Goal: Information Seeking & Learning: Learn about a topic

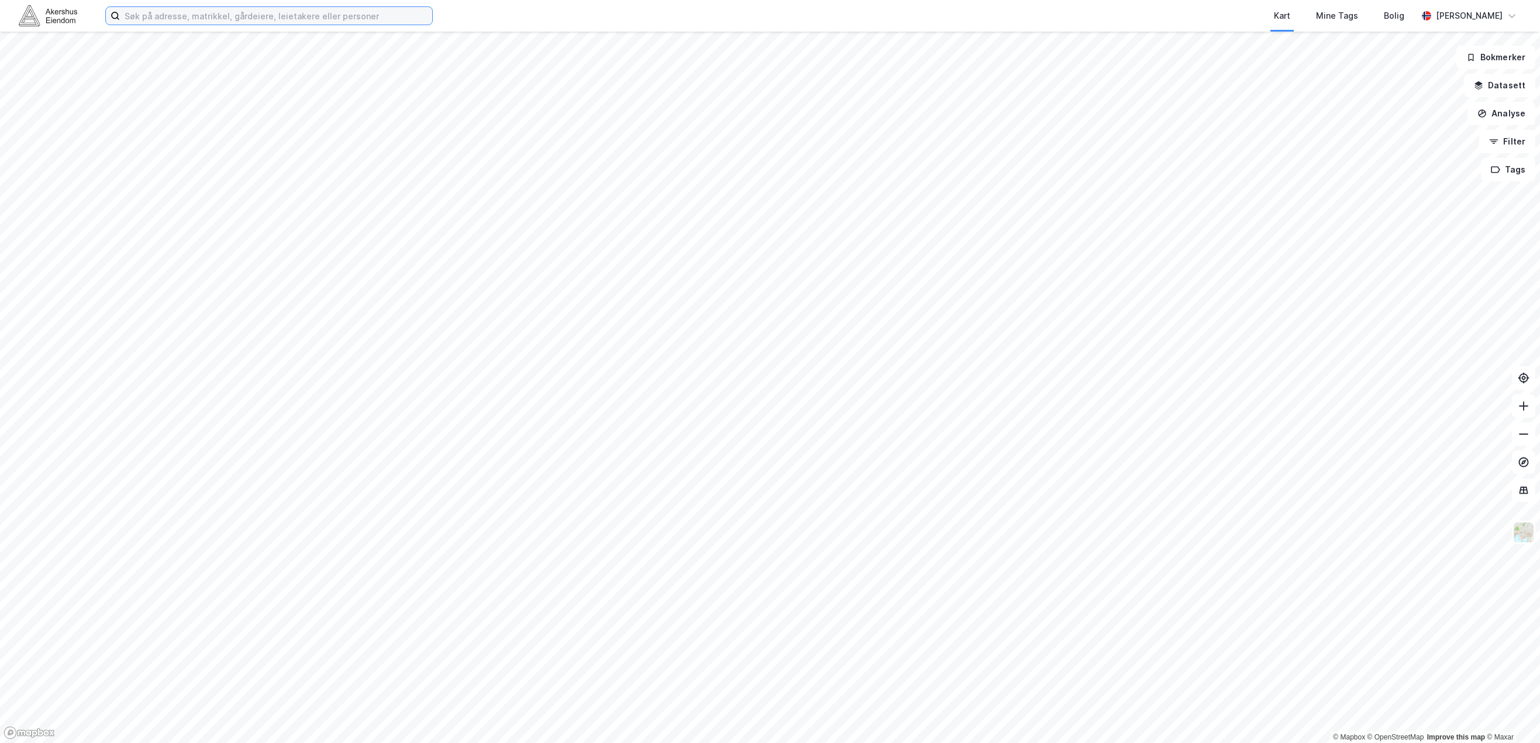
click at [210, 19] on input at bounding box center [276, 16] width 312 height 18
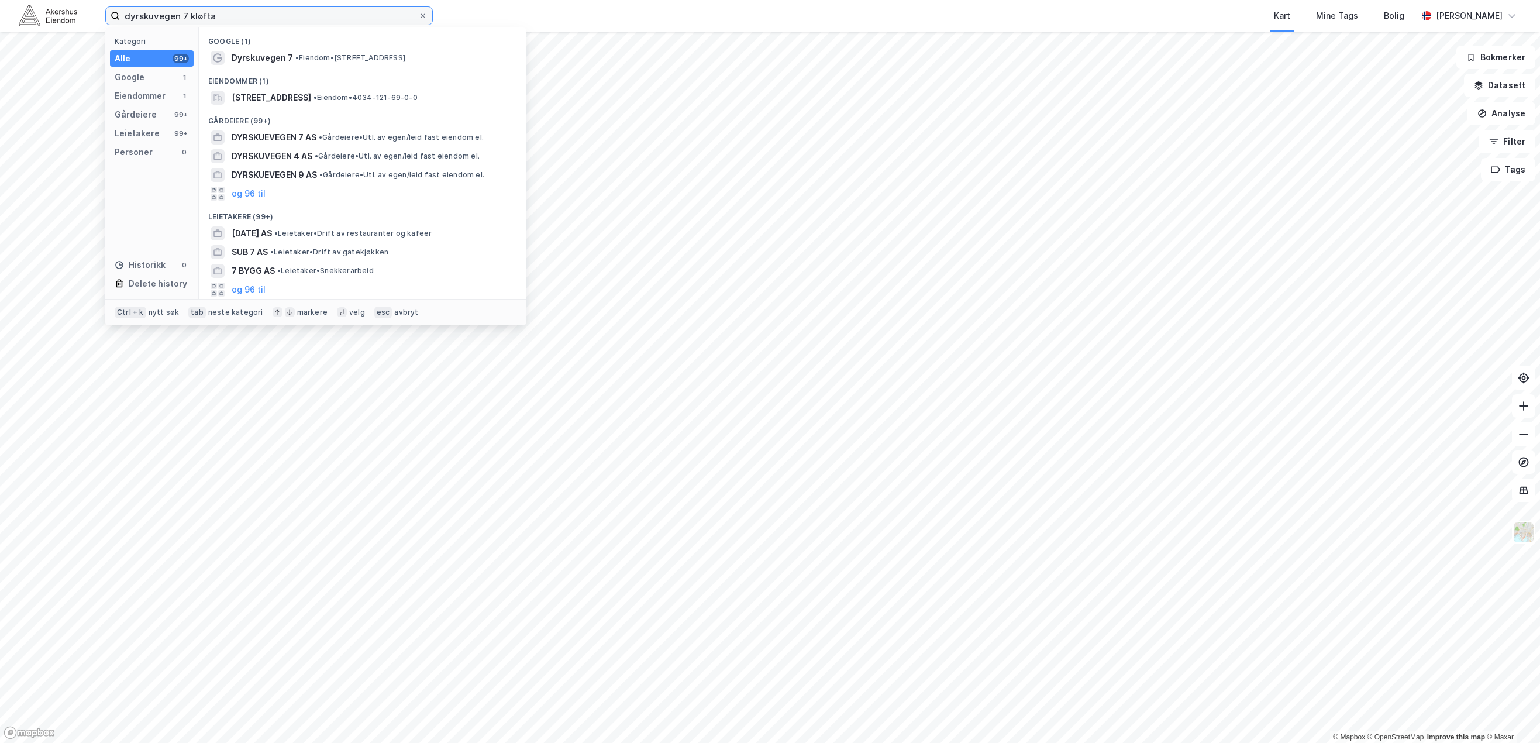
type input "dyrskuvegen 7 kløfta"
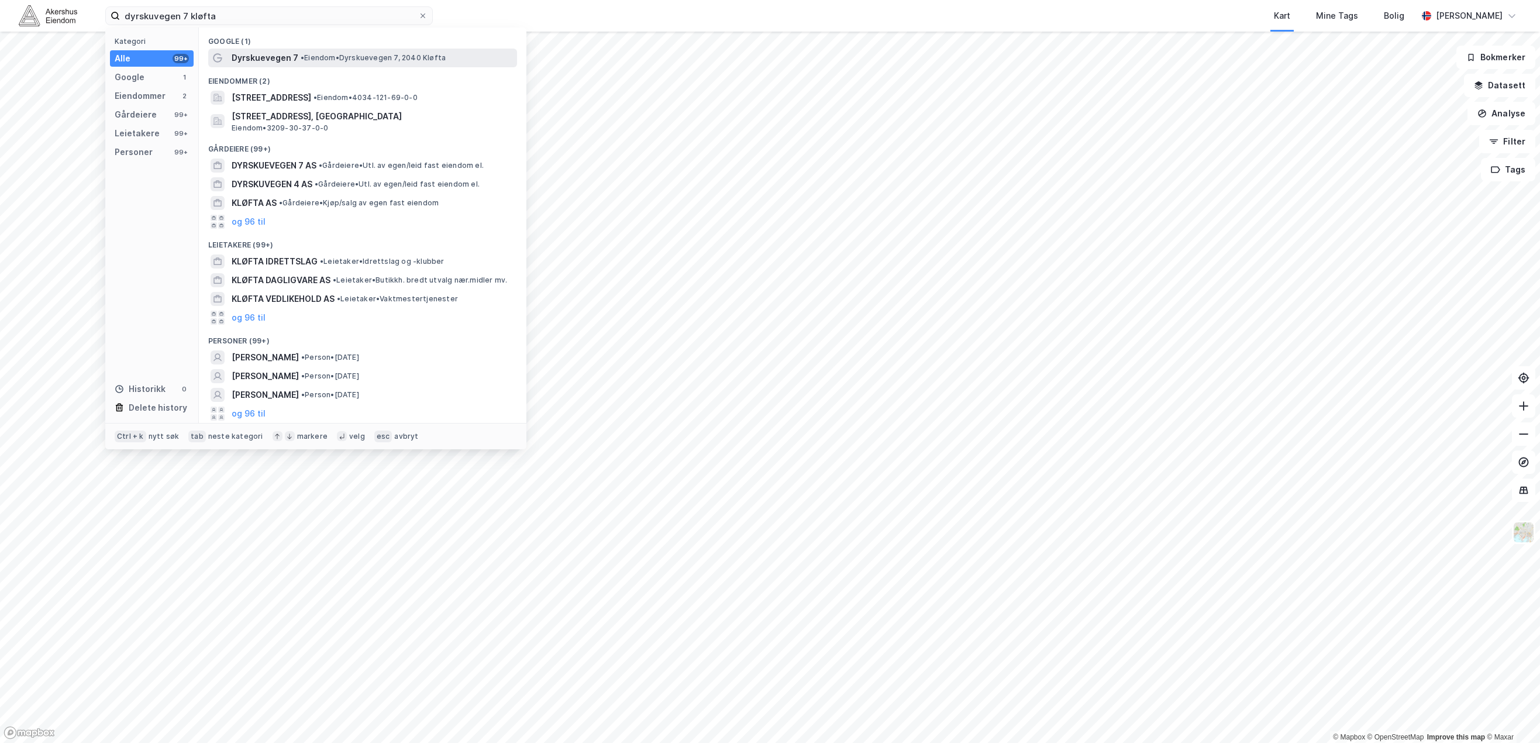
click at [315, 58] on span "• Eiendom • Dyrskuevegen 7, 2040 [GEOGRAPHIC_DATA]" at bounding box center [373, 57] width 145 height 9
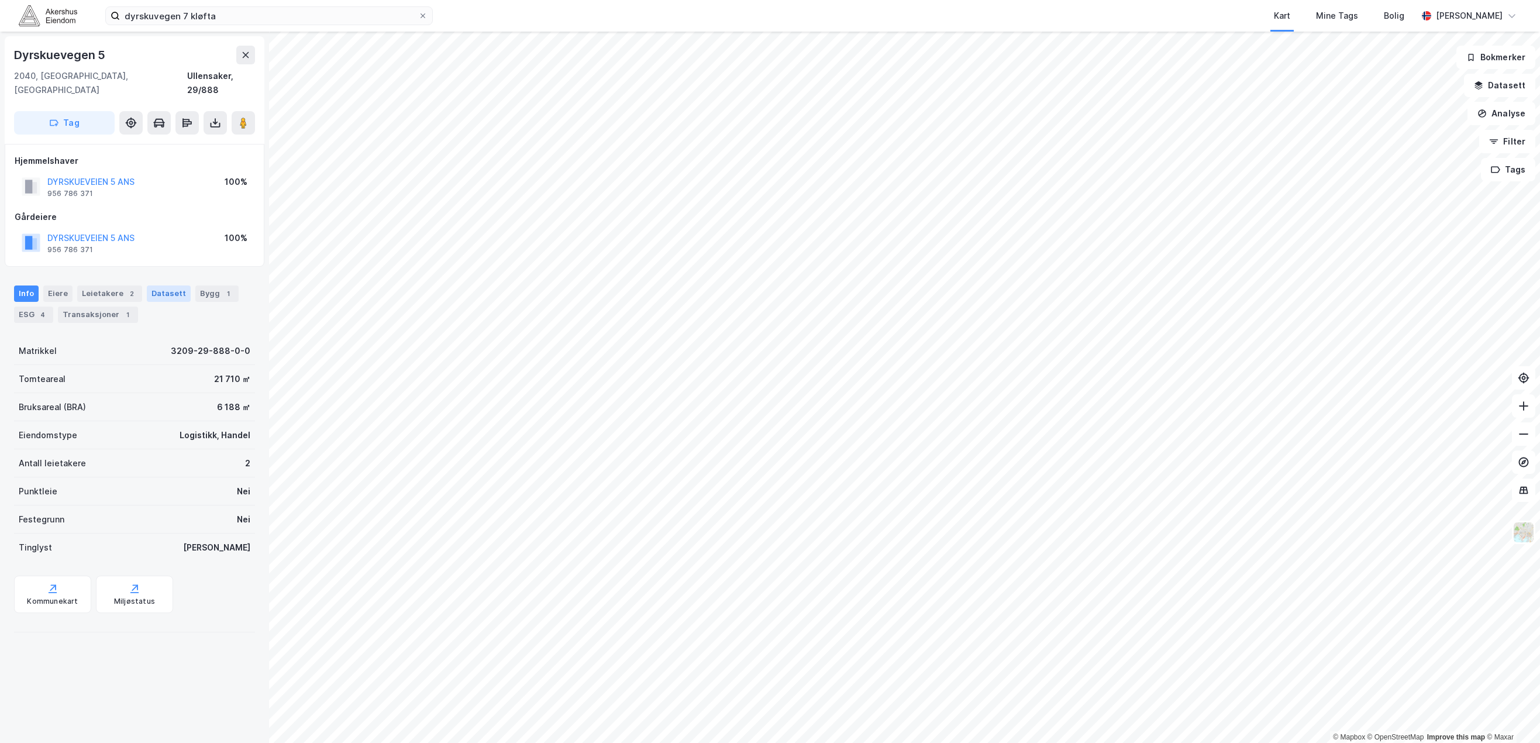
click at [170, 285] on div "Datasett" at bounding box center [169, 293] width 44 height 16
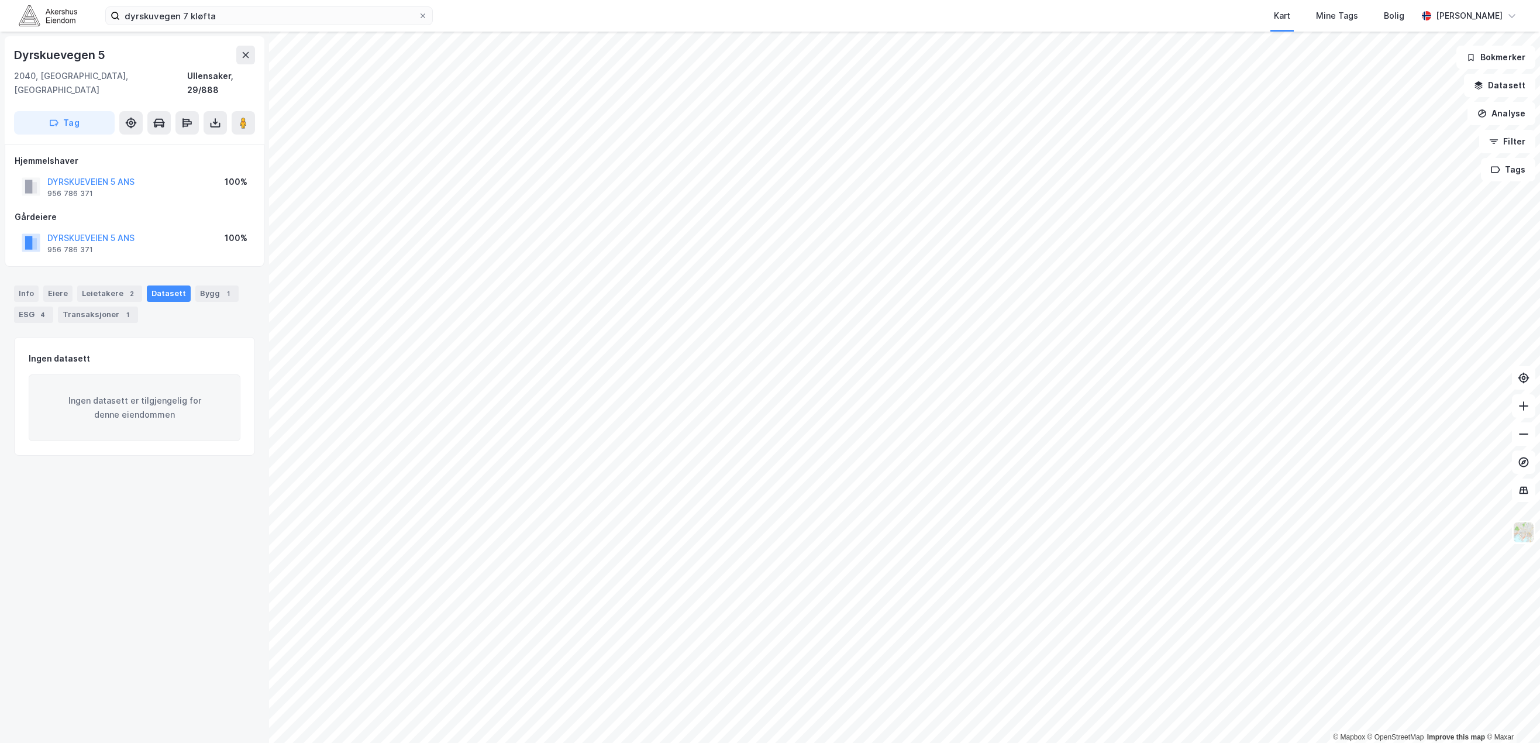
click at [81, 271] on div "Info Eiere Leietakere 2 Datasett Bygg 1 ESG 4 Transaksjoner 1" at bounding box center [134, 299] width 269 height 56
click at [53, 285] on div "Eiere" at bounding box center [57, 293] width 29 height 16
click at [37, 285] on div "Info" at bounding box center [26, 293] width 25 height 16
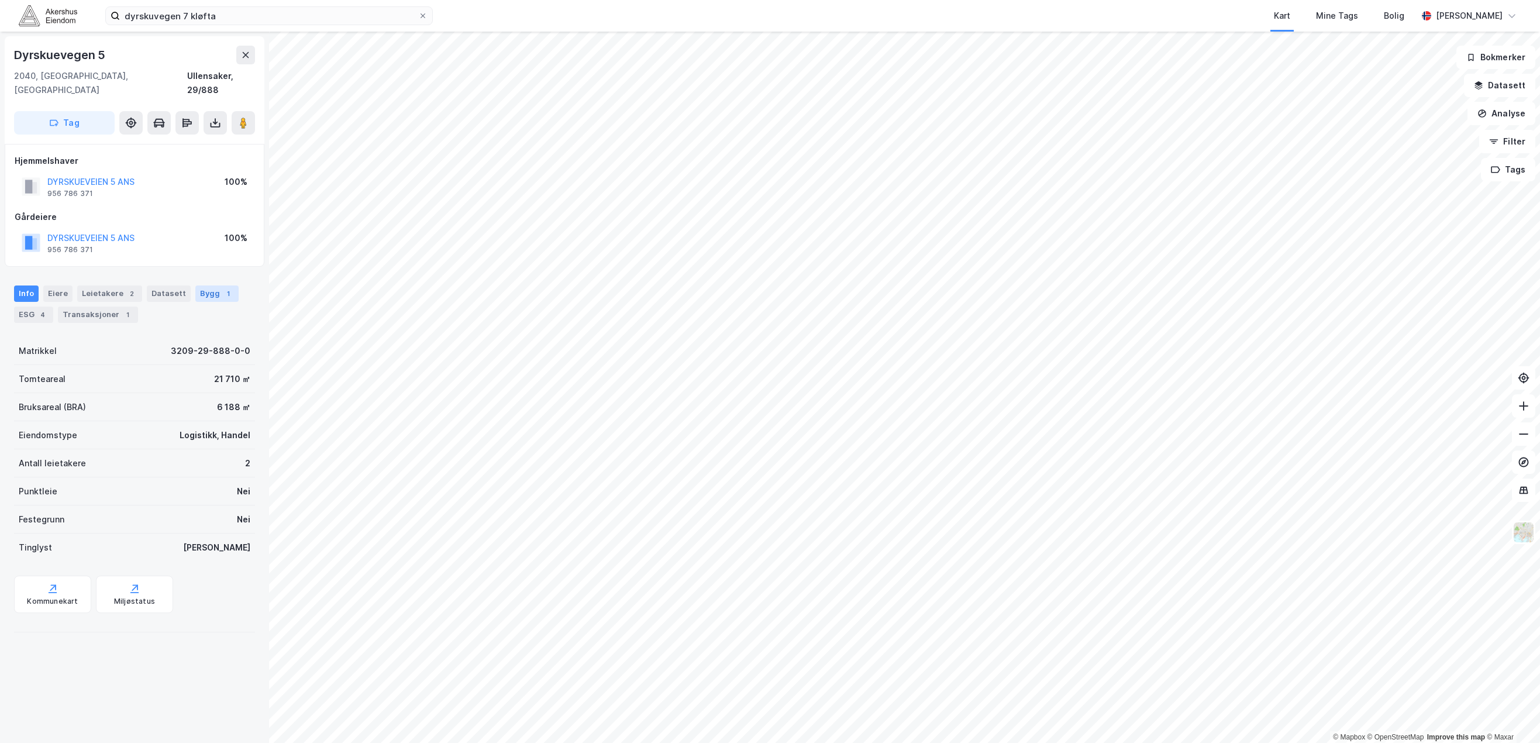
click at [206, 285] on div "Bygg 1" at bounding box center [216, 293] width 43 height 16
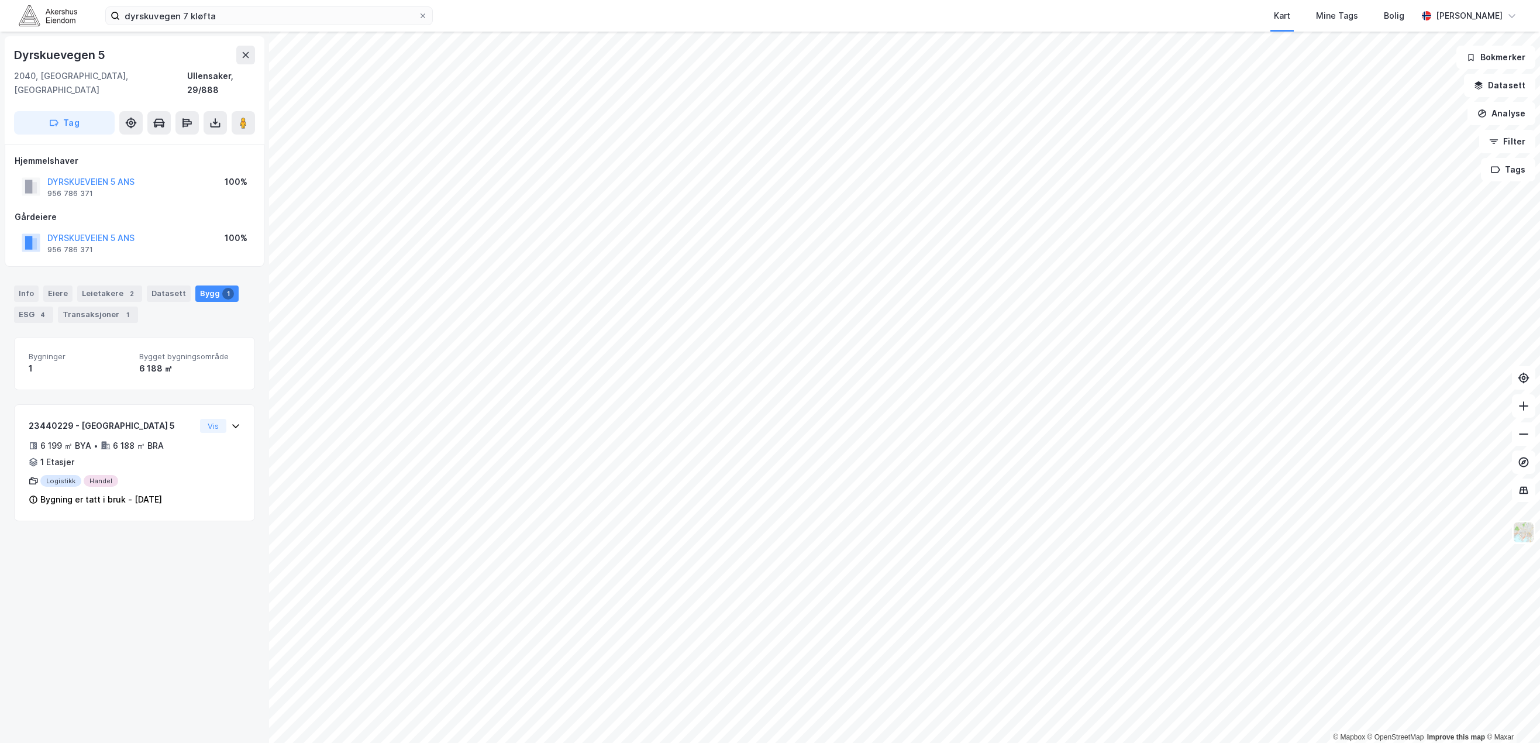
click at [653, 742] on html "dyrskuvegen 7 kløfta Kart Mine Tags Bolig [PERSON_NAME] © Mapbox © OpenStreetMa…" at bounding box center [770, 371] width 1540 height 743
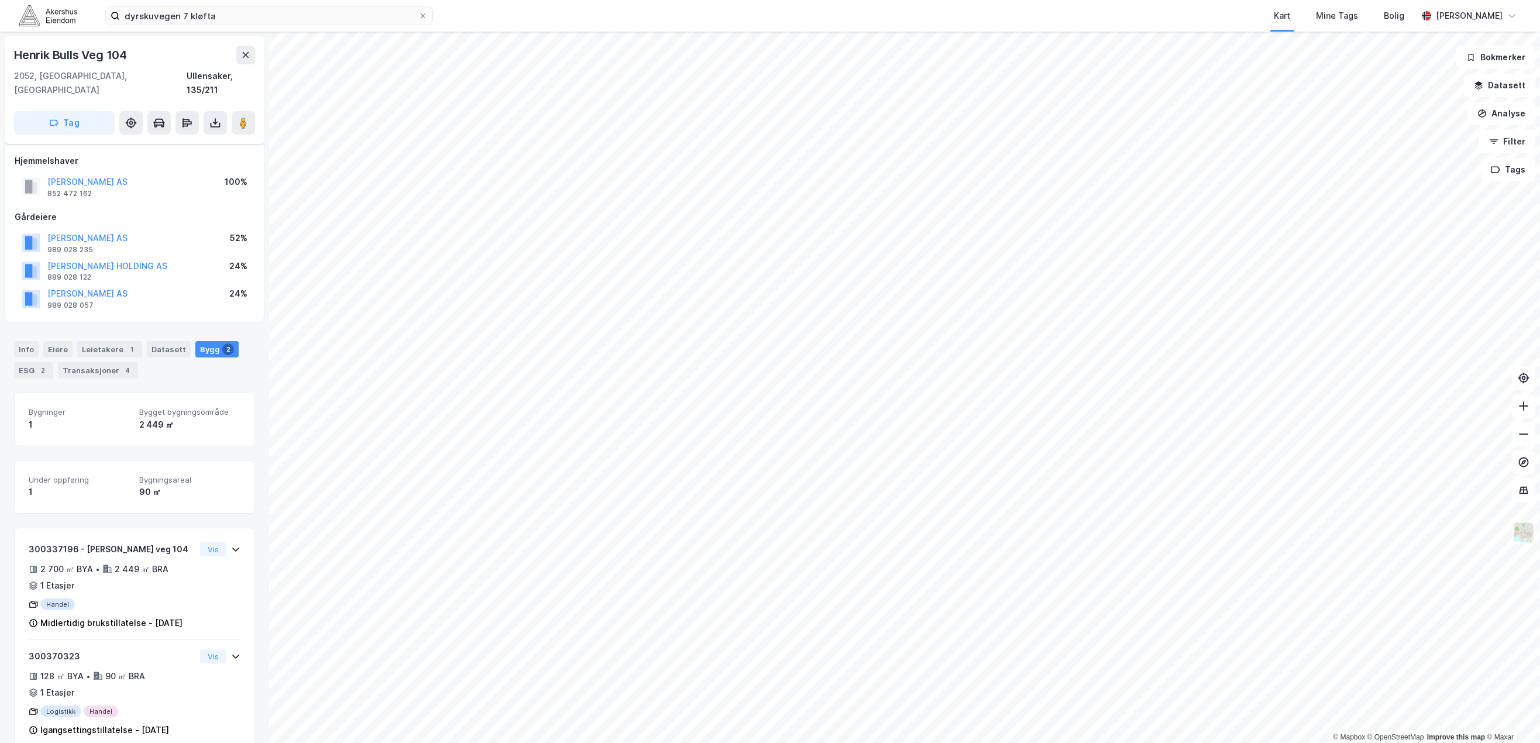
scroll to position [23, 0]
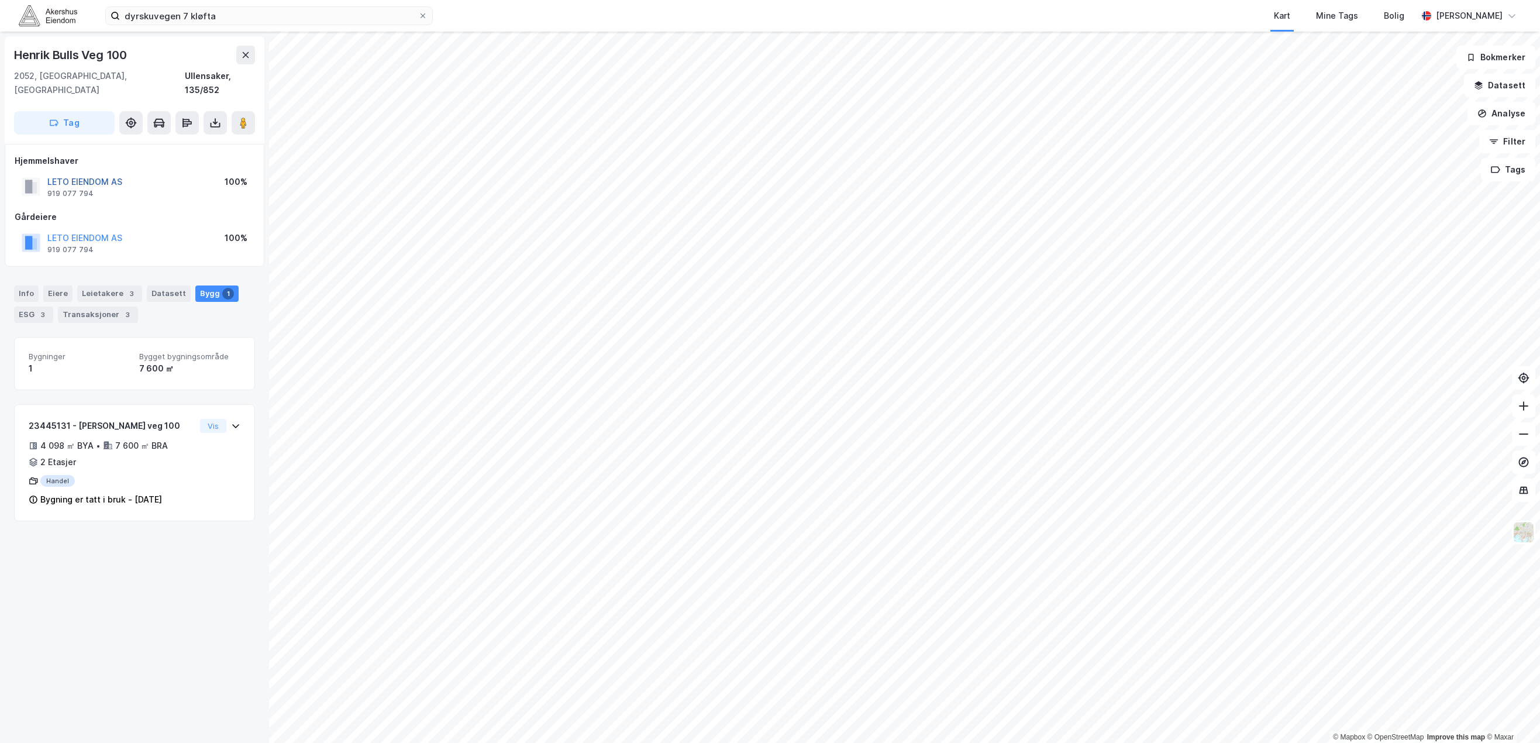
click at [0, 0] on button "LETO EIENDOM AS" at bounding box center [0, 0] width 0 height 0
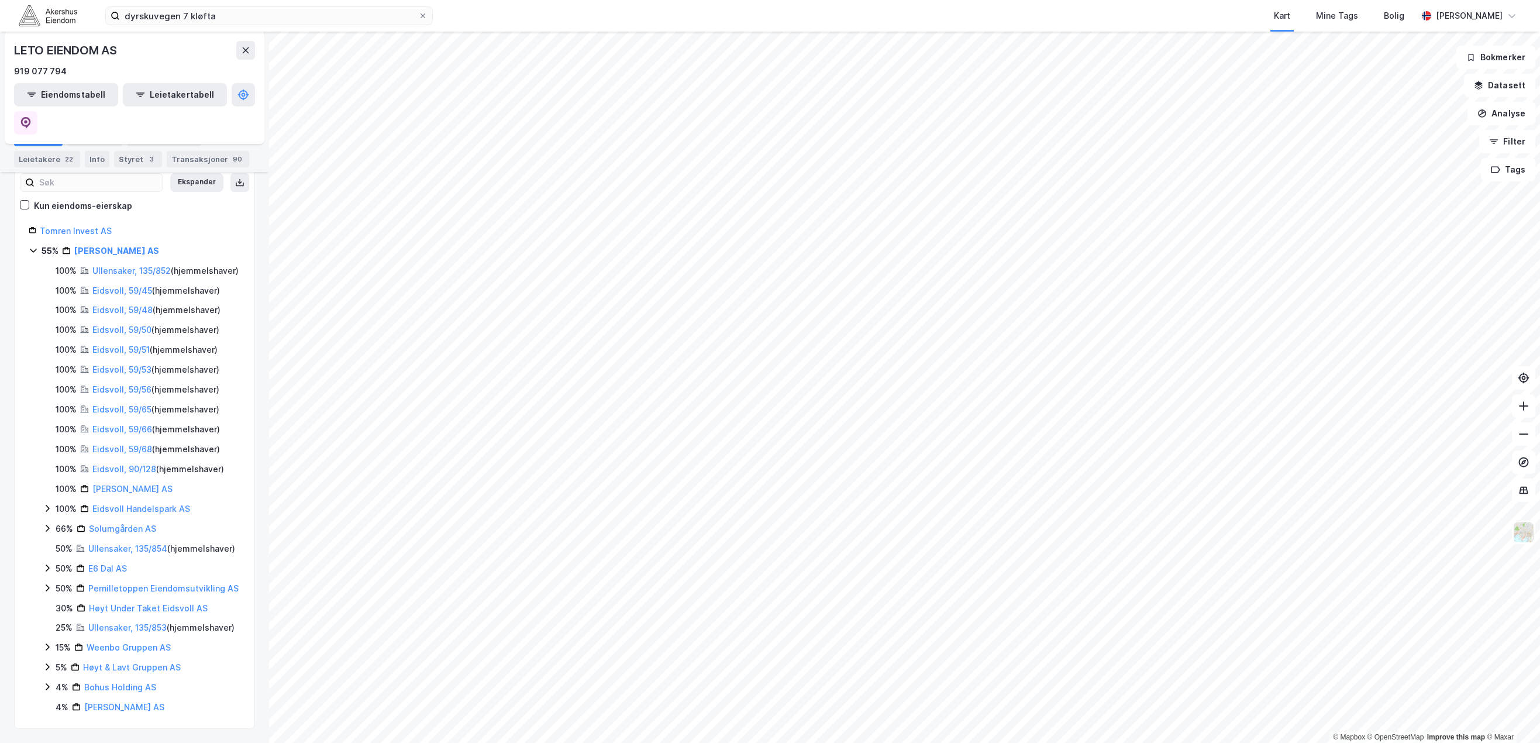
scroll to position [84, 0]
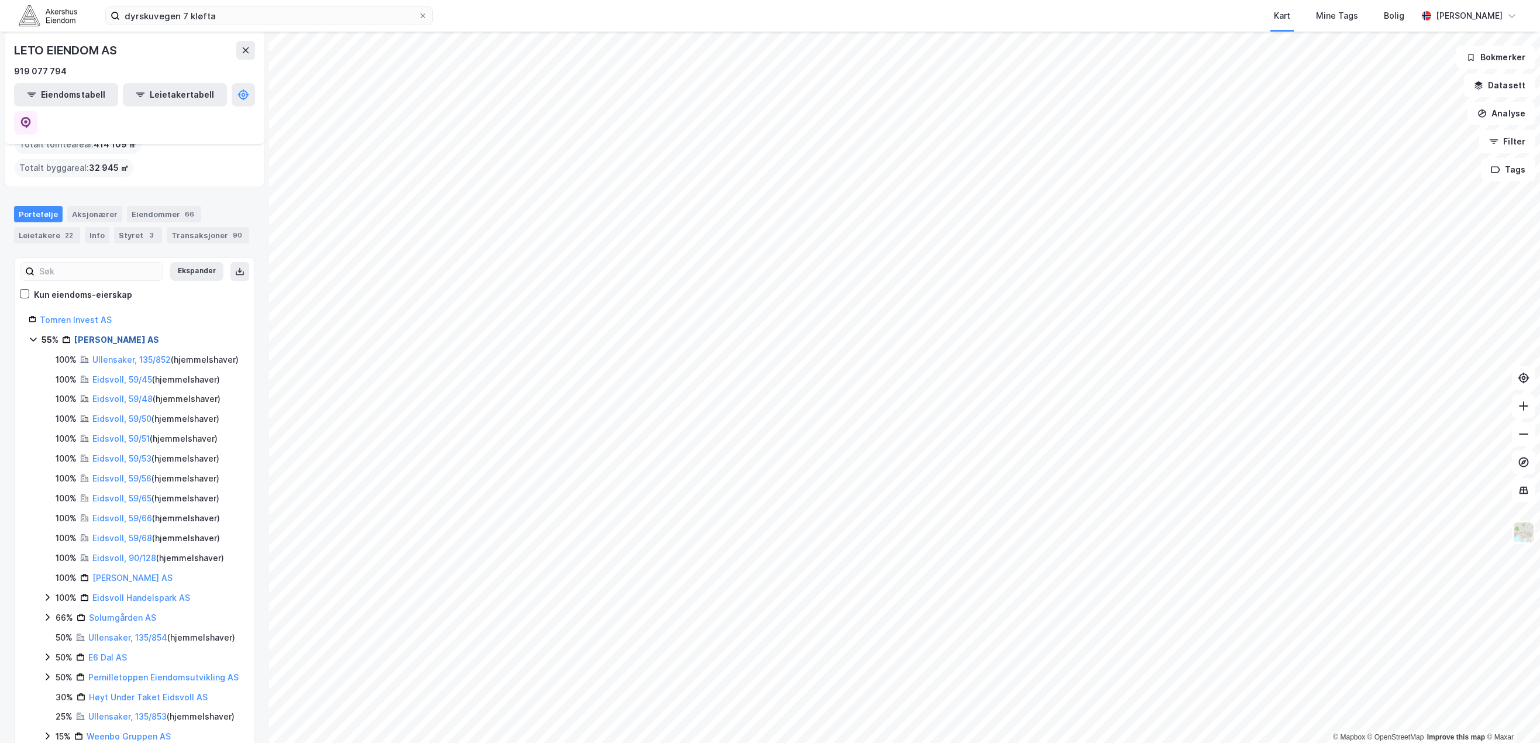
click at [108, 335] on link "[PERSON_NAME] AS" at bounding box center [116, 340] width 85 height 10
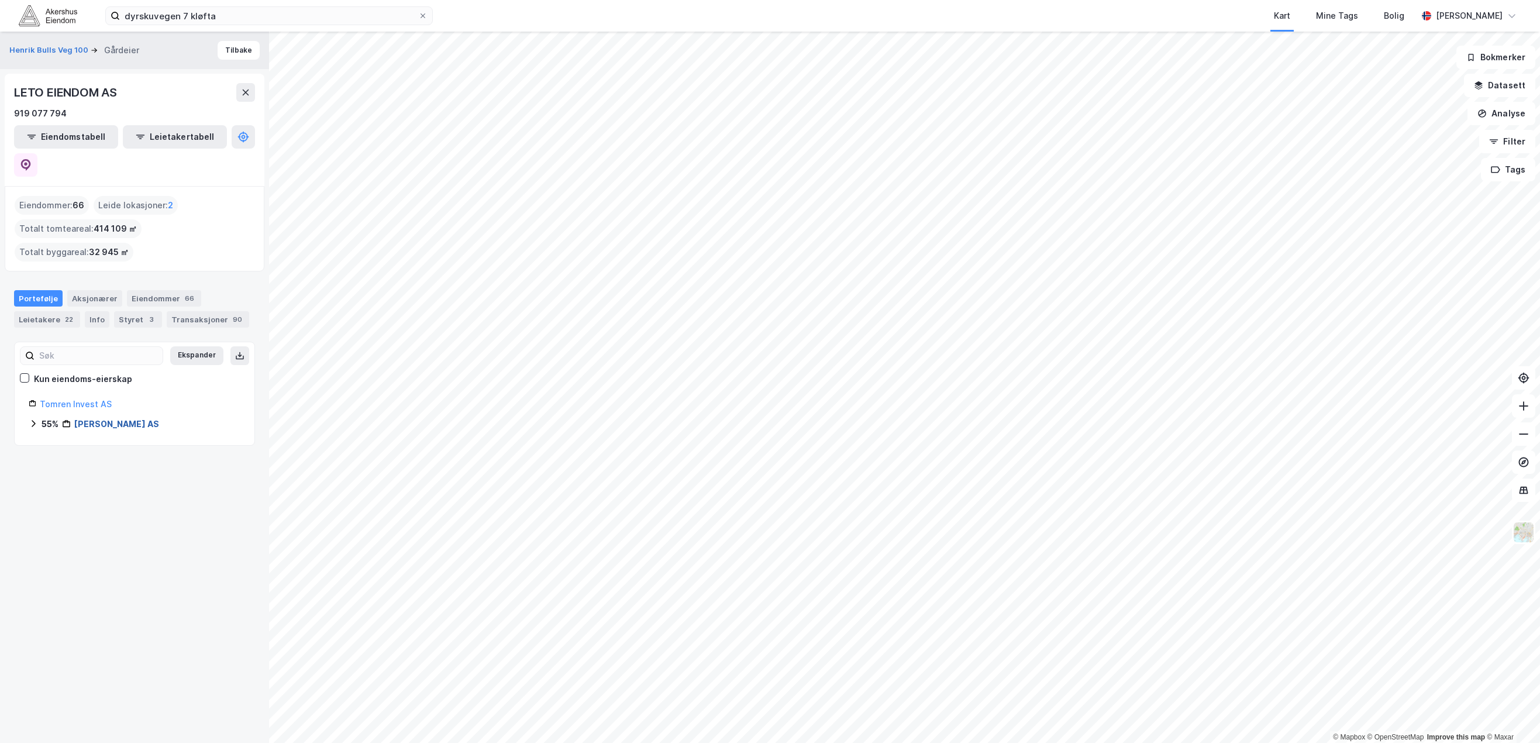
click at [104, 419] on link "[PERSON_NAME] AS" at bounding box center [116, 424] width 85 height 10
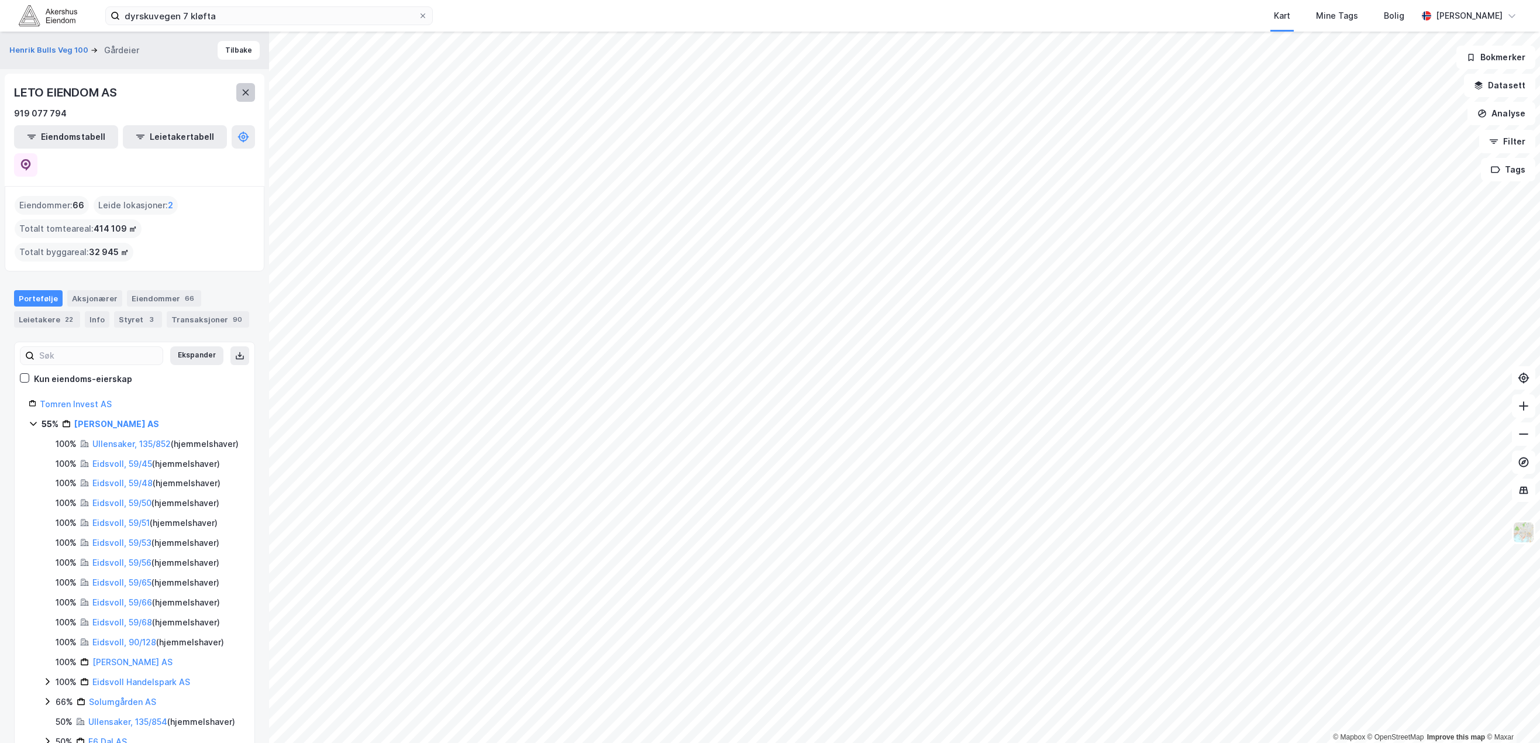
click at [248, 91] on icon at bounding box center [245, 92] width 9 height 9
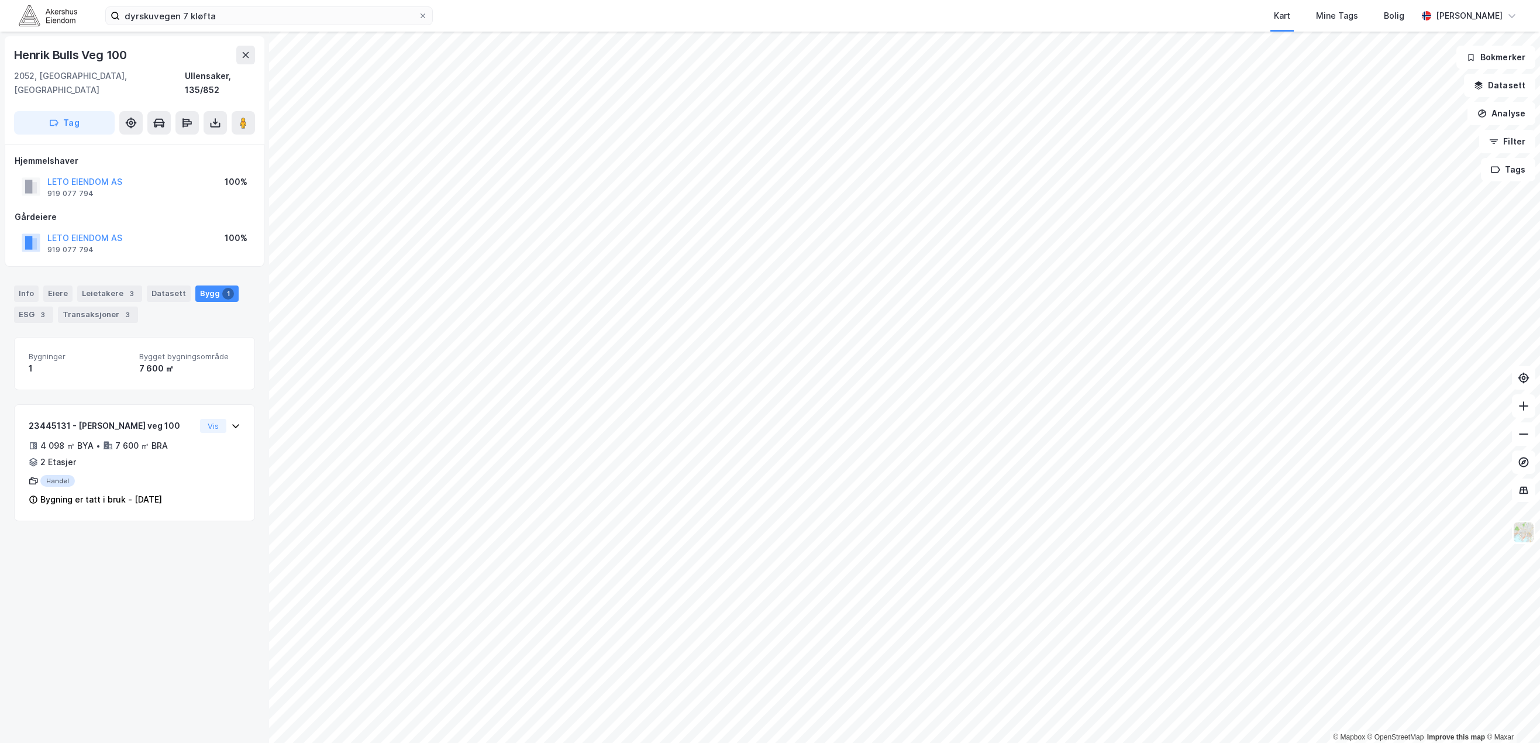
click at [668, 742] on html "dyrskuvegen 7 kløfta Kart Mine Tags Bolig [PERSON_NAME] © Mapbox © OpenStreetMa…" at bounding box center [770, 371] width 1540 height 743
